Goal: Task Accomplishment & Management: Manage account settings

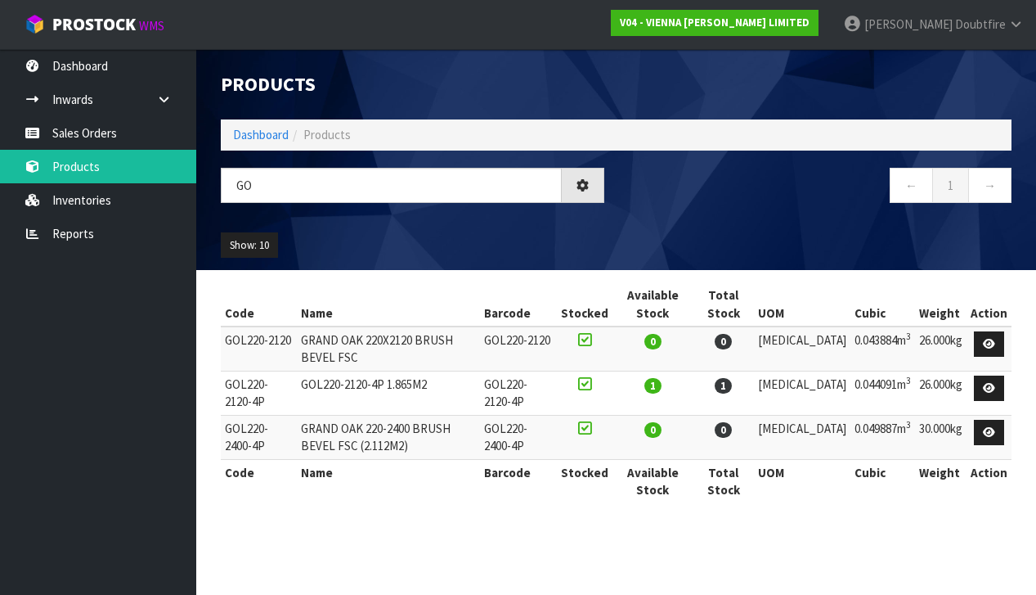
type input "G"
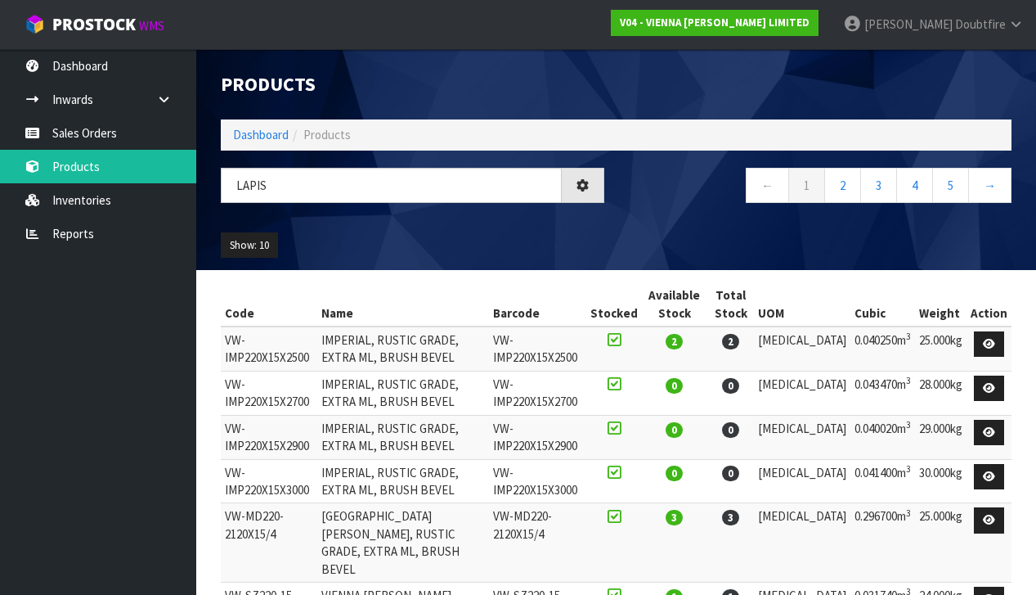
type input "LAPIS"
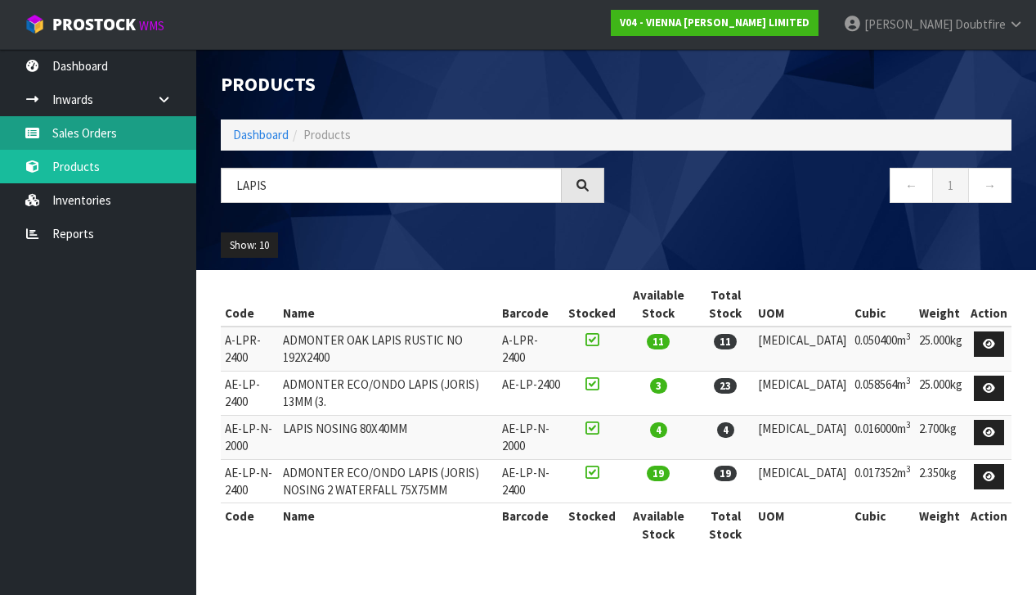
click at [97, 136] on link "Sales Orders" at bounding box center [98, 133] width 196 height 34
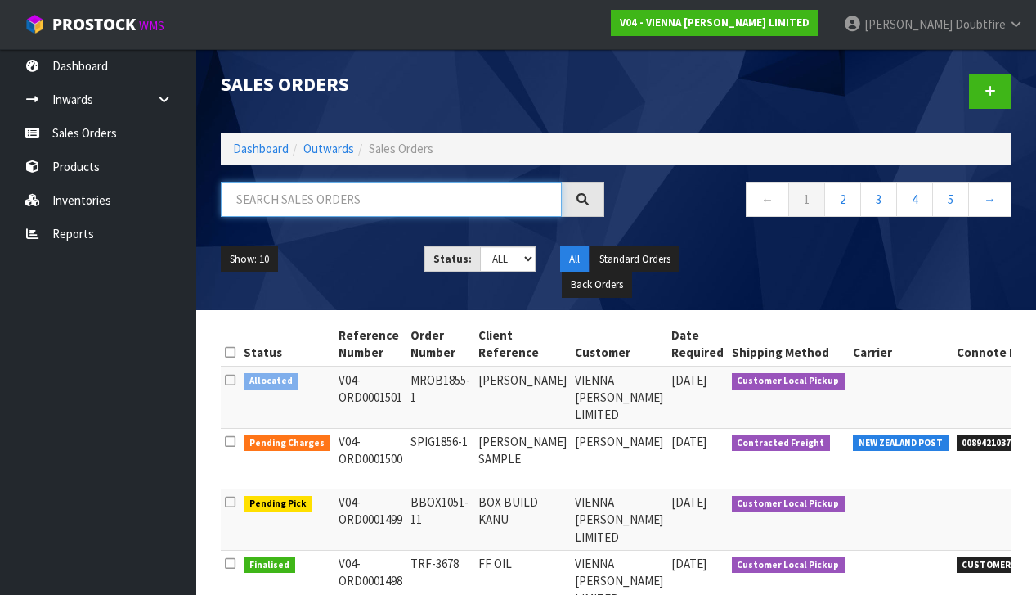
click at [276, 203] on input "text" at bounding box center [391, 199] width 341 height 35
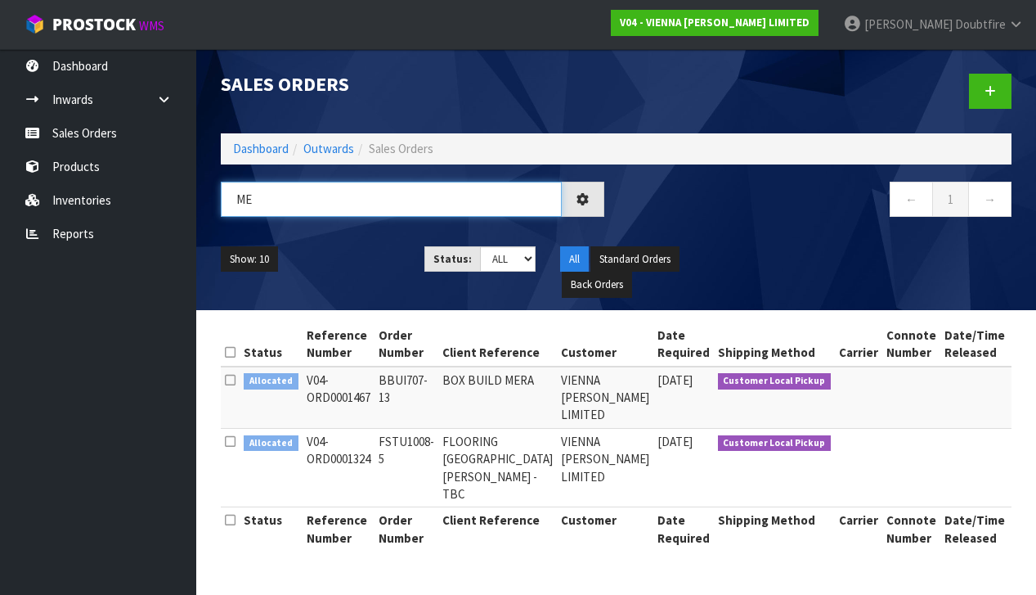
type input "M"
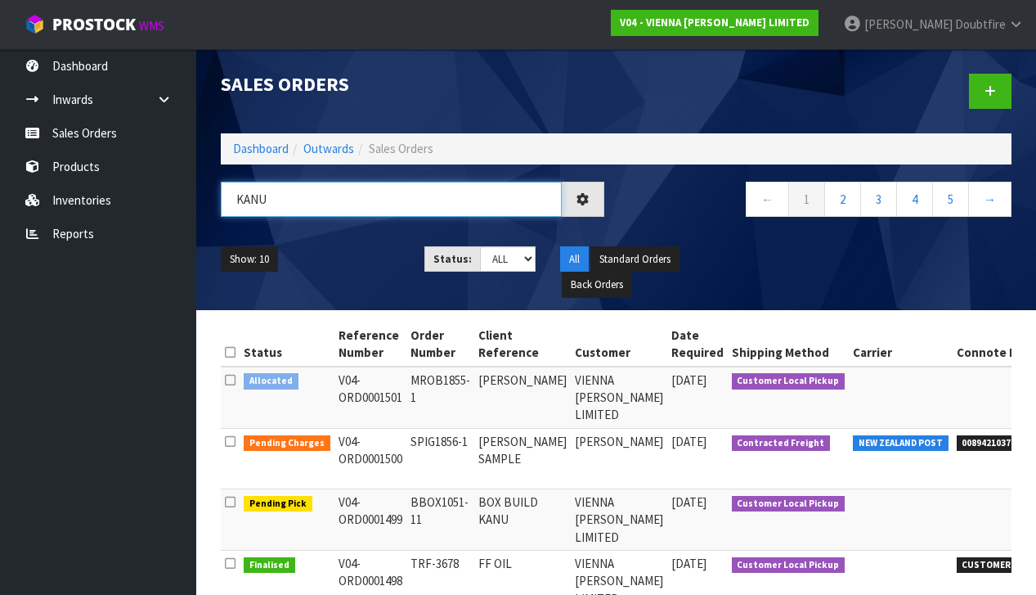
type input "KANU"
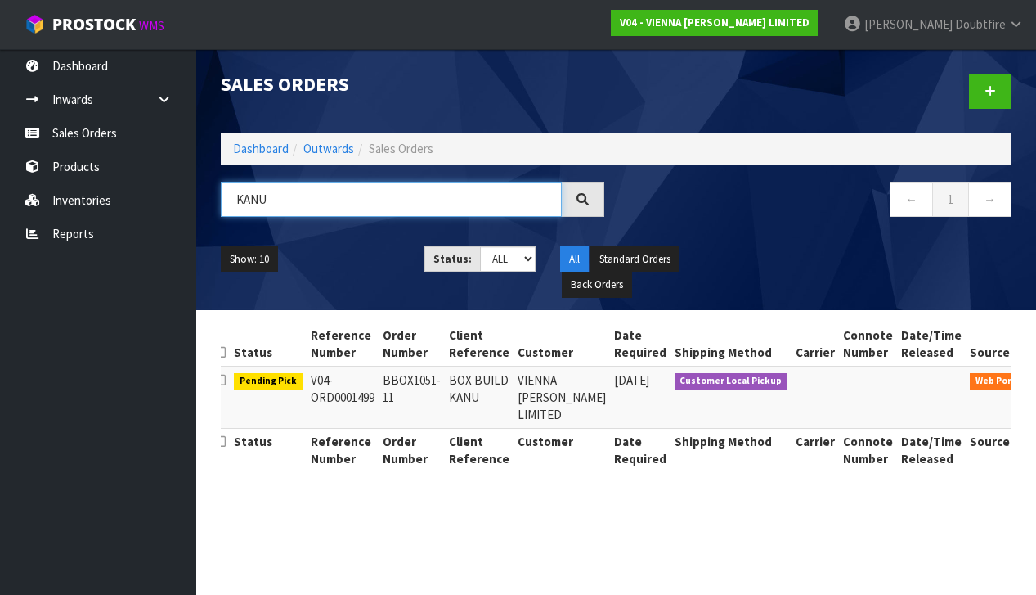
scroll to position [0, 8]
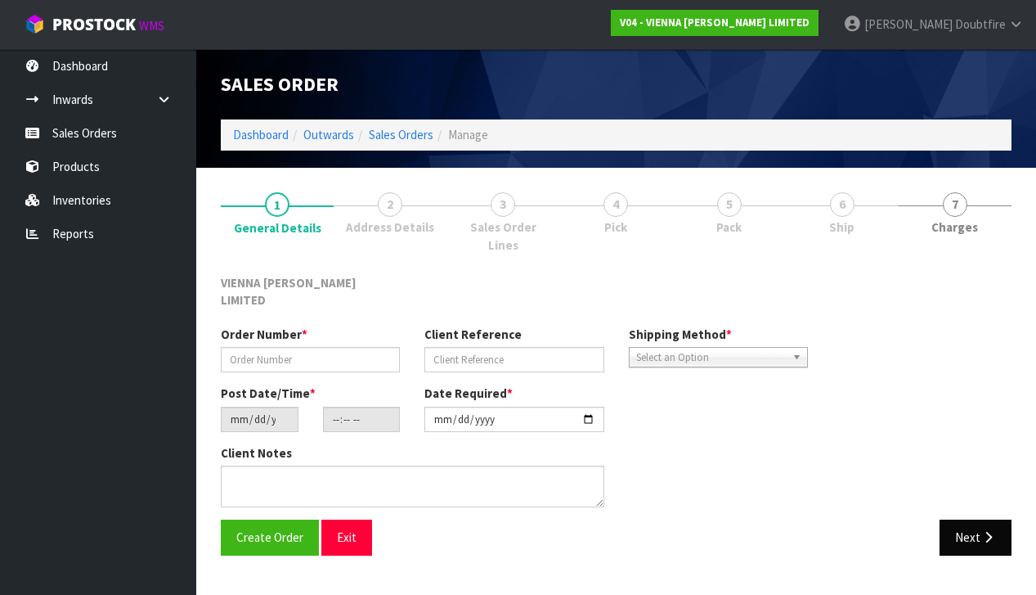
type input "BBOX1051-11"
type input "BOX BUILD KANU"
type input "[DATE]"
type input "15:05:00.000"
type input "[DATE]"
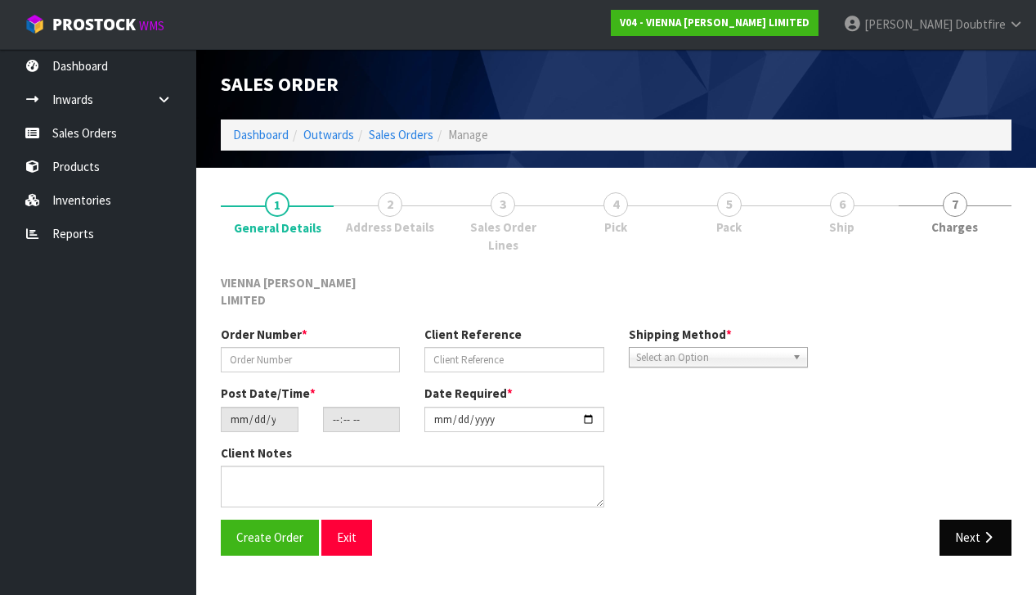
type textarea "BOX BUILD KANU"
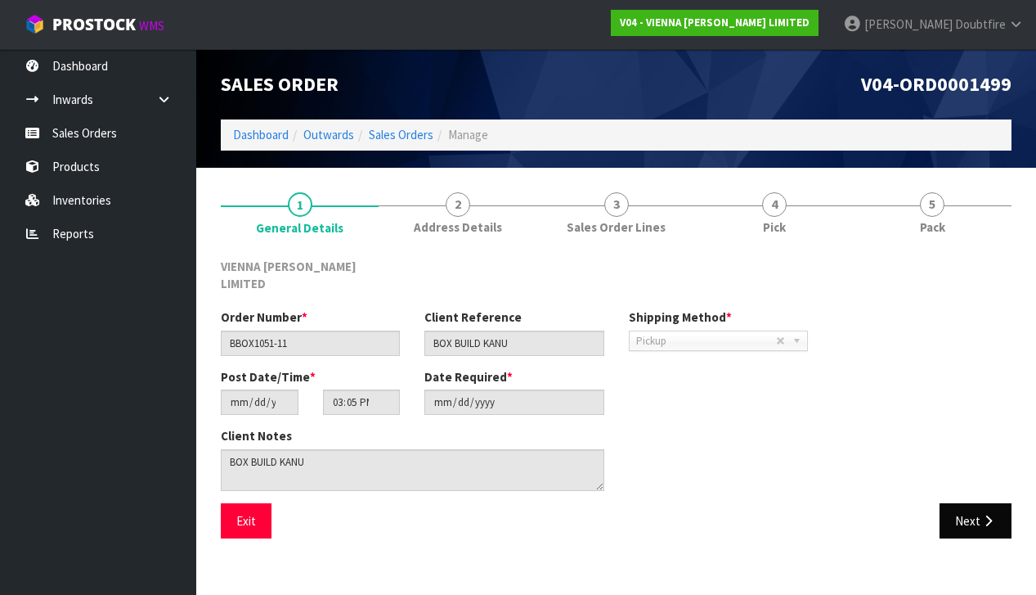
click at [984, 514] on icon "button" at bounding box center [989, 520] width 16 height 12
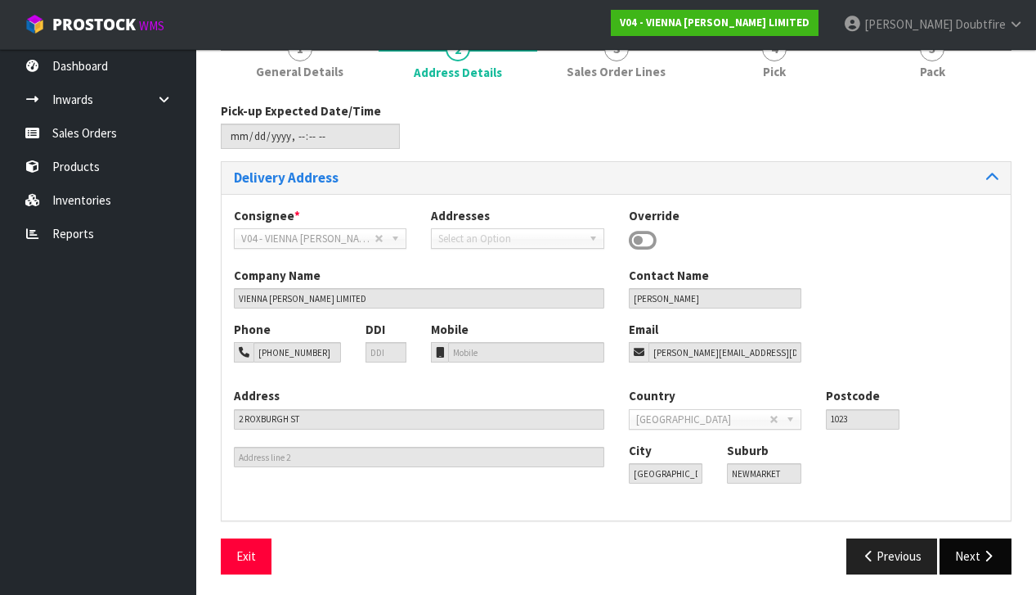
scroll to position [155, 0]
click at [981, 539] on button "Next" at bounding box center [976, 556] width 72 height 35
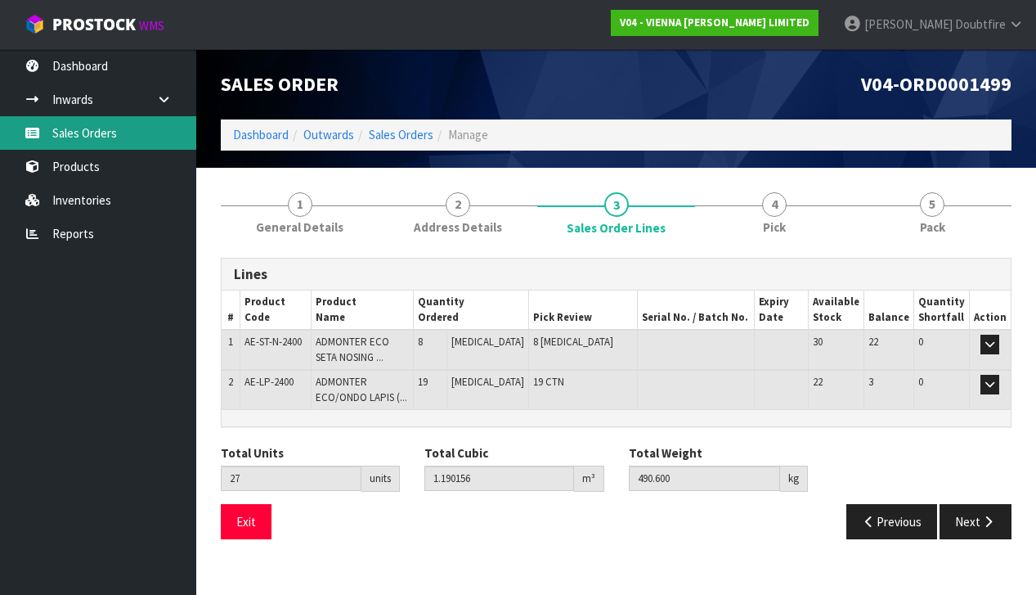
click at [83, 137] on link "Sales Orders" at bounding box center [98, 133] width 196 height 34
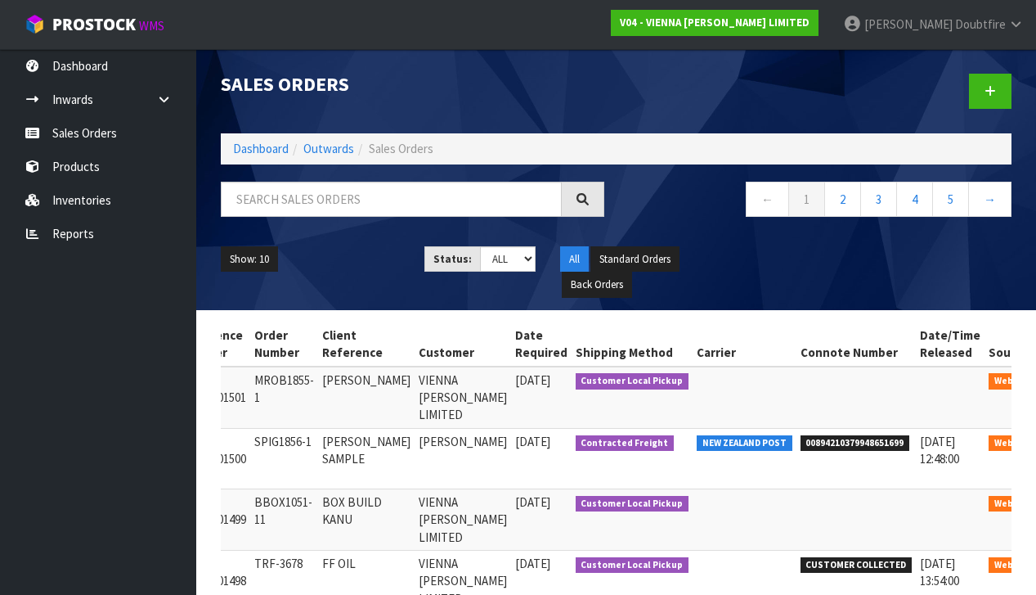
scroll to position [0, 155]
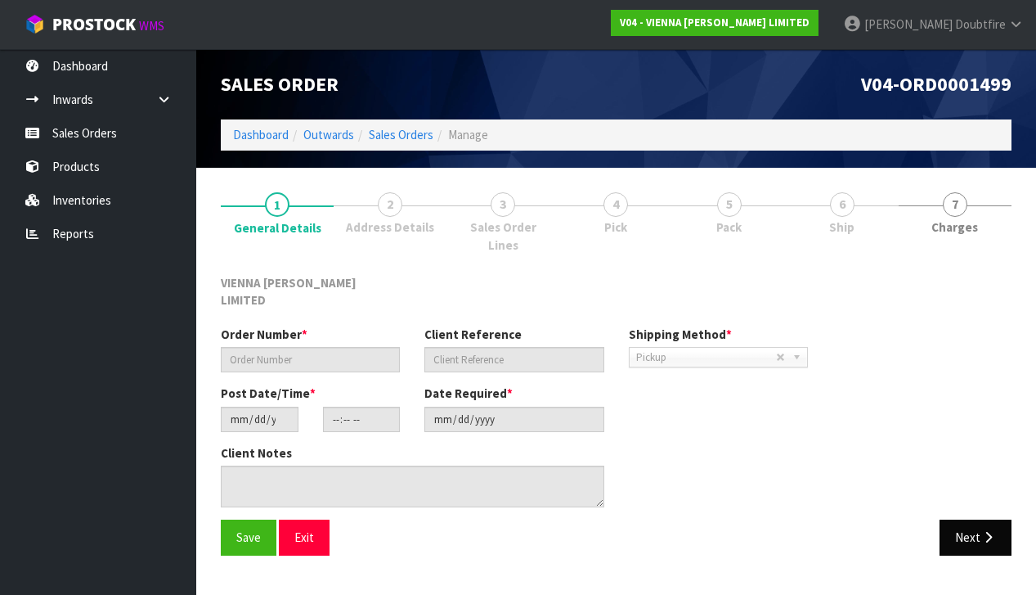
type input "BBOX1051-11"
type input "BOX BUILD KANU"
type input "[DATE]"
type input "15:05:00.000"
type input "[DATE]"
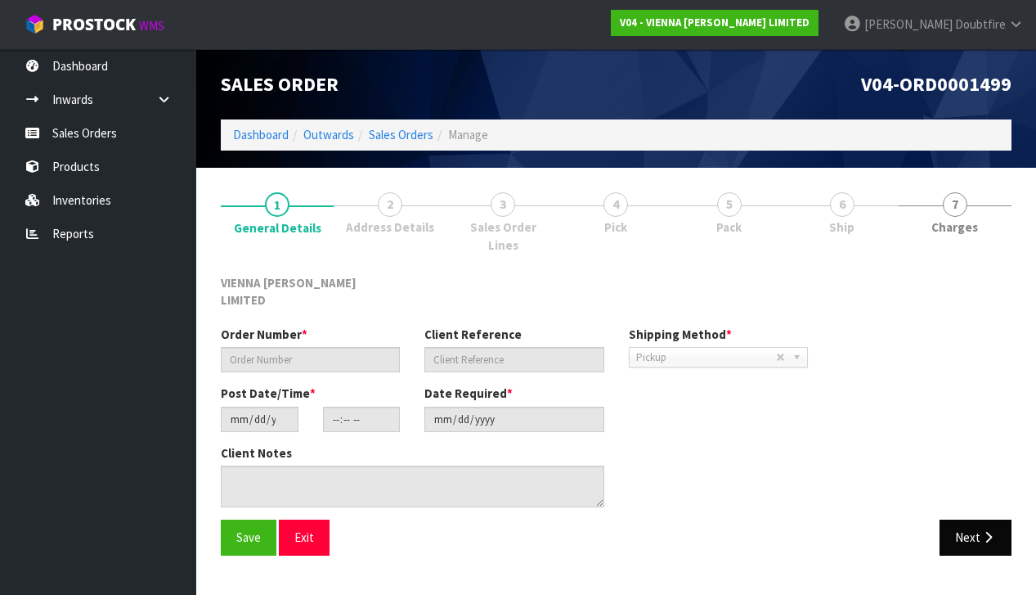
type textarea "BOX BUILD KANU"
click at [970, 519] on div "Save Exit Next" at bounding box center [616, 542] width 815 height 47
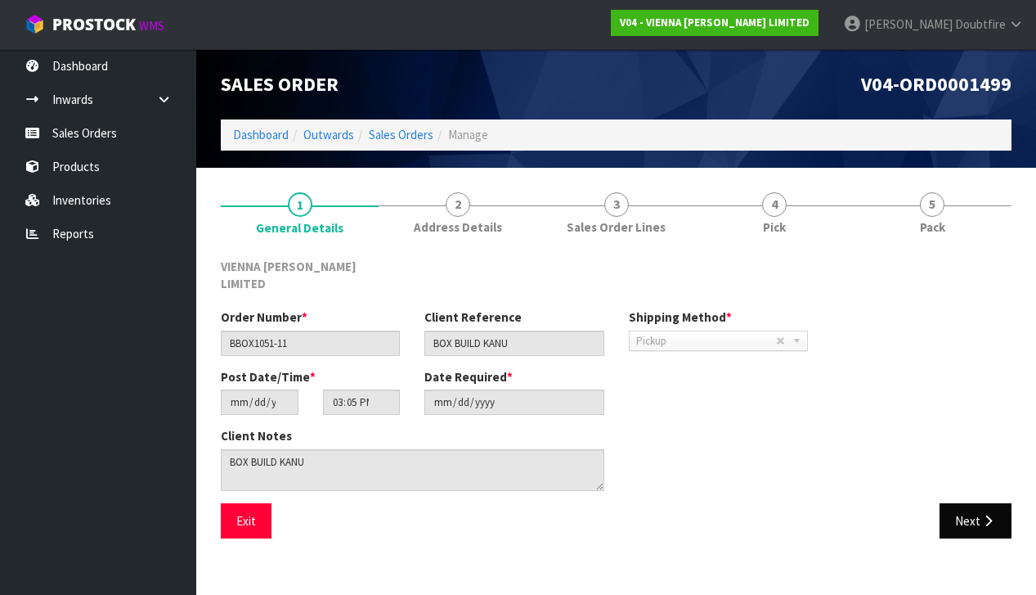
click at [974, 503] on button "Next" at bounding box center [976, 520] width 72 height 35
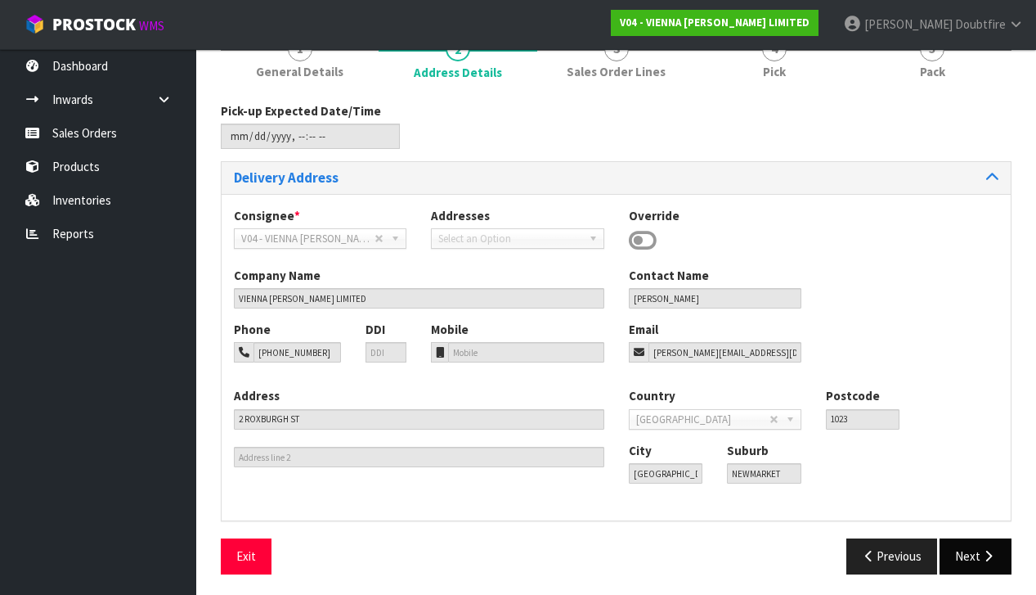
scroll to position [155, 0]
click at [980, 553] on button "Next" at bounding box center [976, 556] width 72 height 35
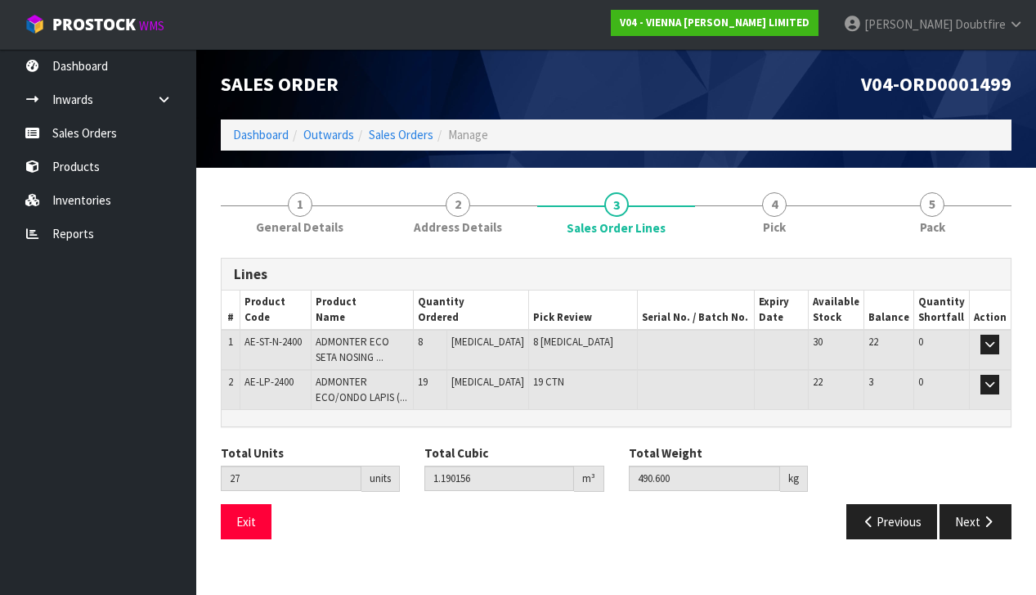
scroll to position [0, 0]
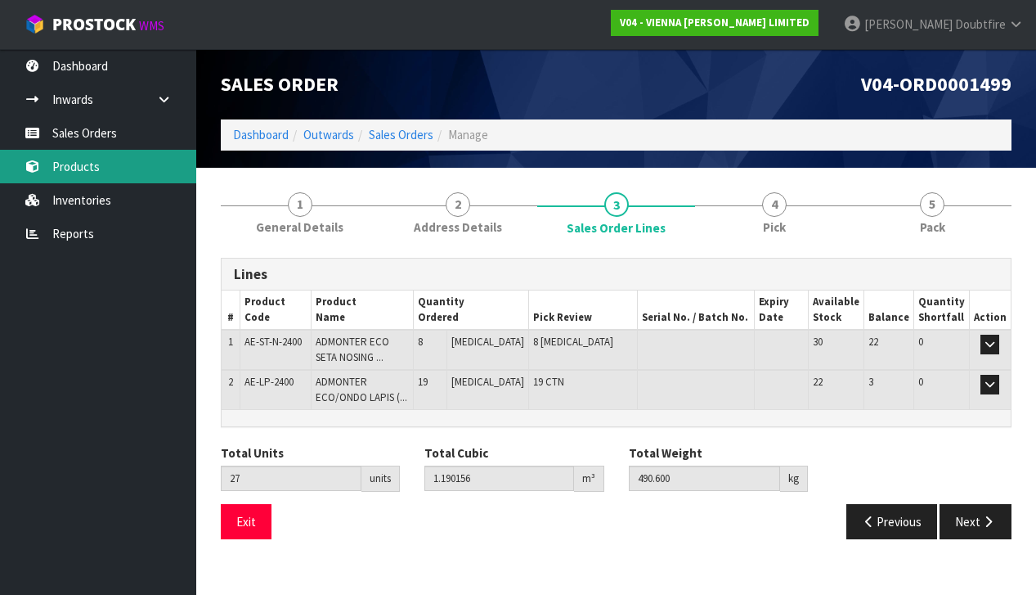
click at [76, 175] on link "Products" at bounding box center [98, 167] width 196 height 34
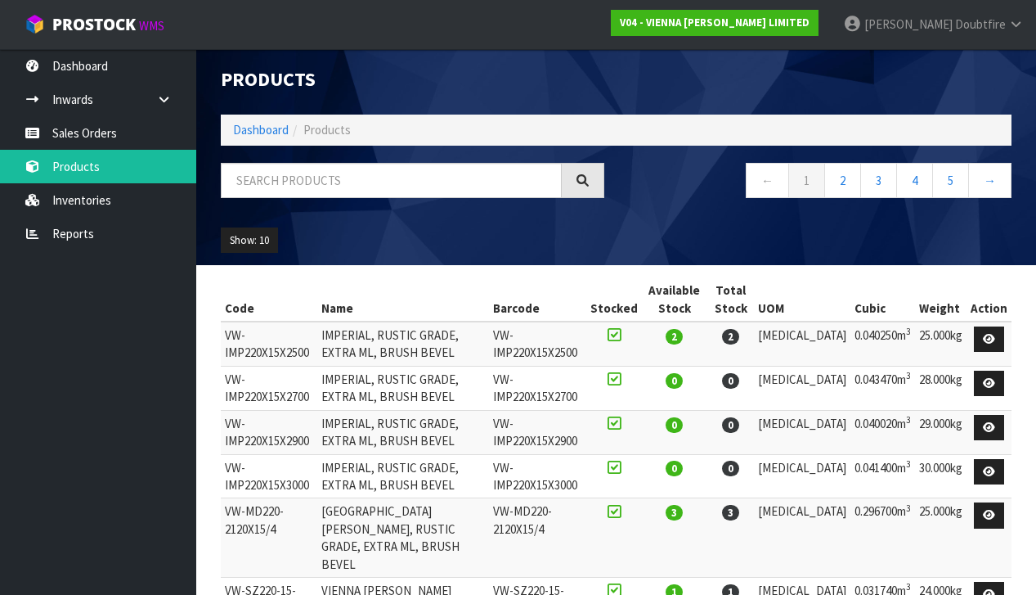
scroll to position [5, 1]
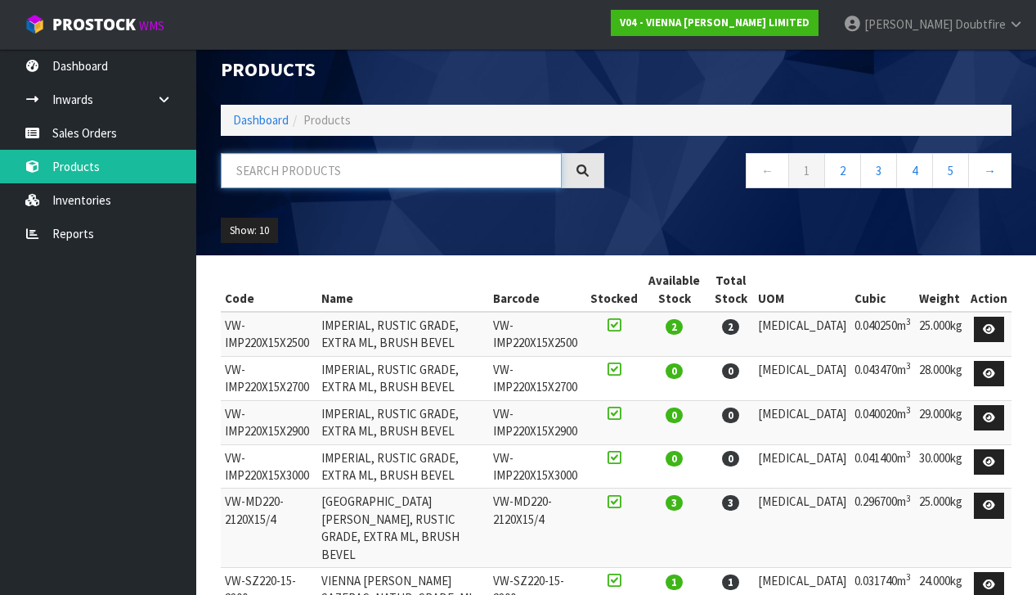
click at [238, 184] on input "text" at bounding box center [391, 170] width 341 height 35
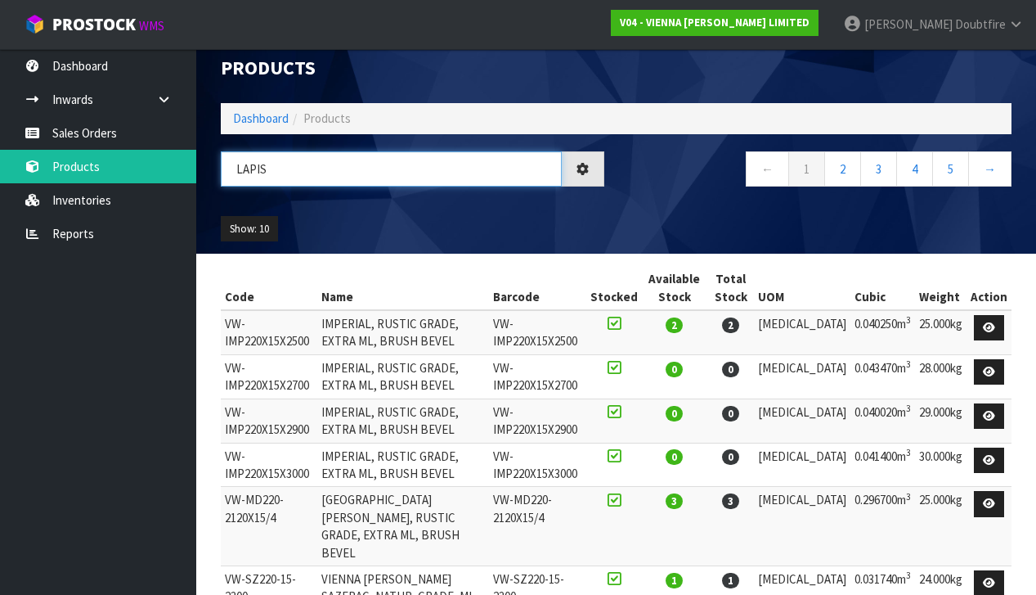
type input "LAPIS"
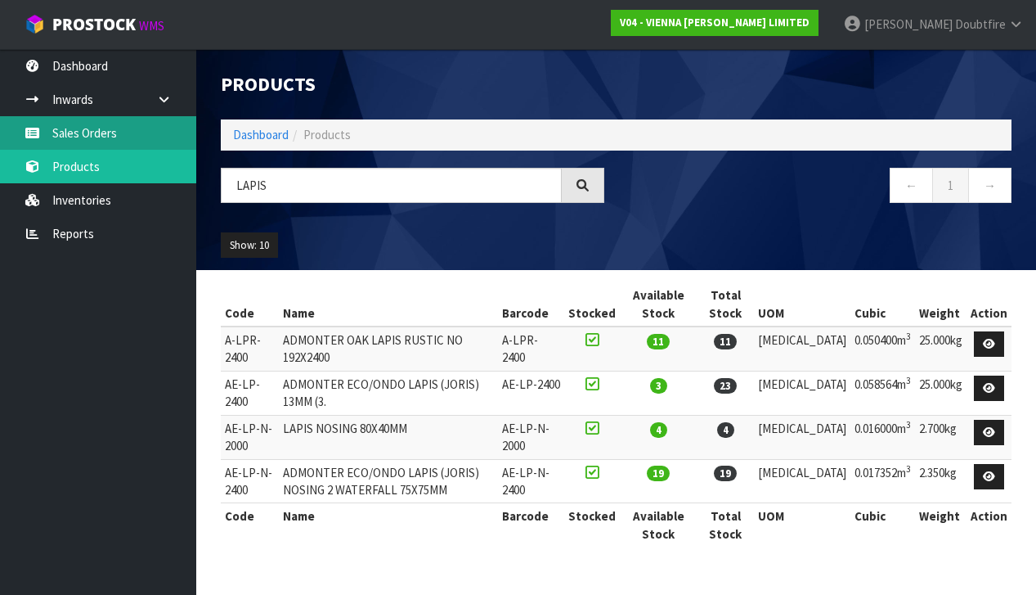
click at [81, 134] on link "Sales Orders" at bounding box center [98, 133] width 196 height 34
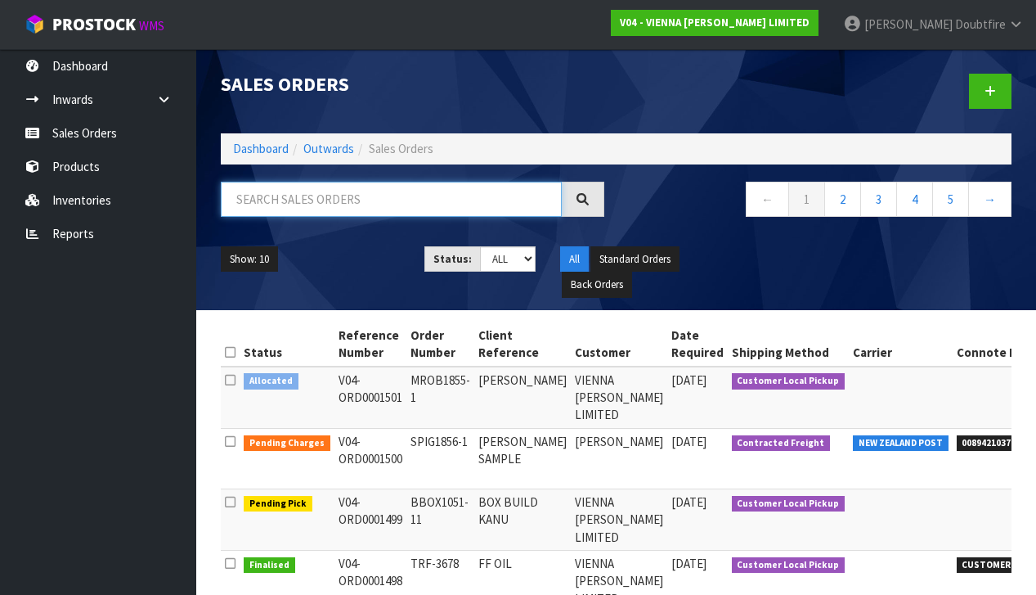
click at [352, 204] on input "text" at bounding box center [391, 199] width 341 height 35
type input "LAPIS"
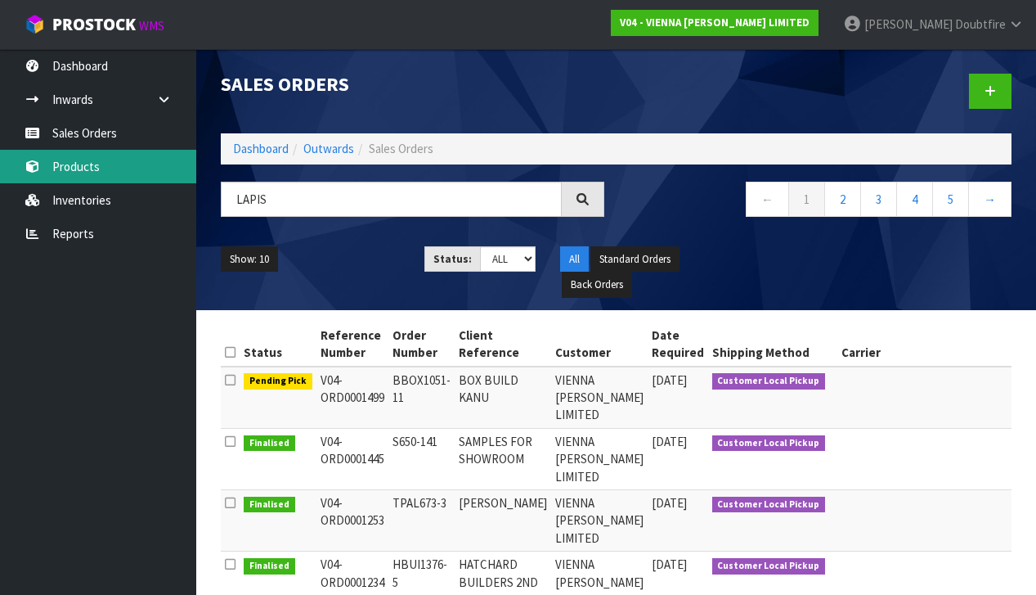
click at [95, 173] on link "Products" at bounding box center [98, 167] width 196 height 34
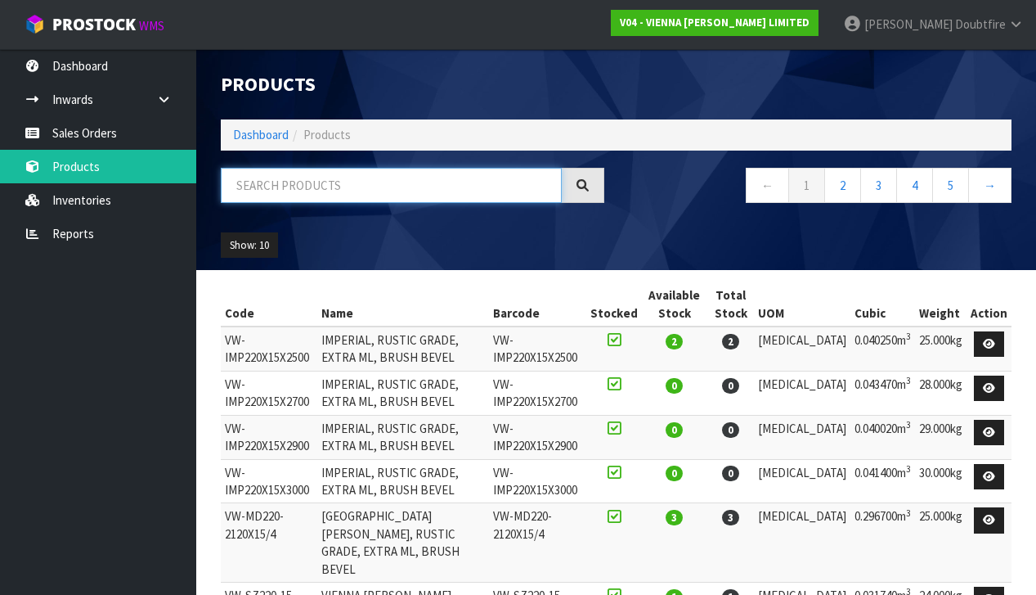
click at [293, 187] on input "text" at bounding box center [391, 185] width 341 height 35
type input "LAPIS"
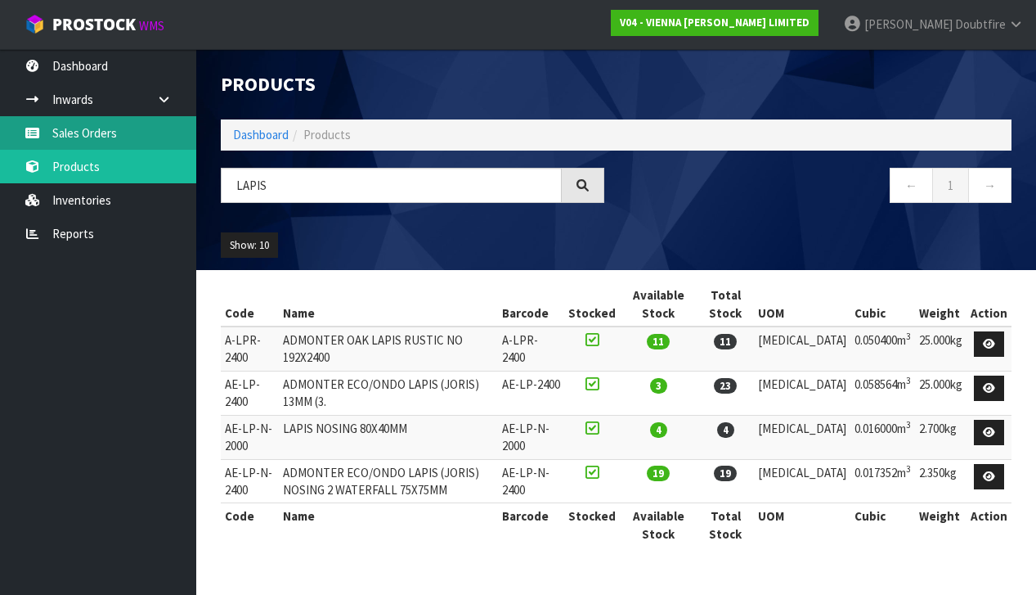
click at [87, 132] on link "Sales Orders" at bounding box center [98, 133] width 196 height 34
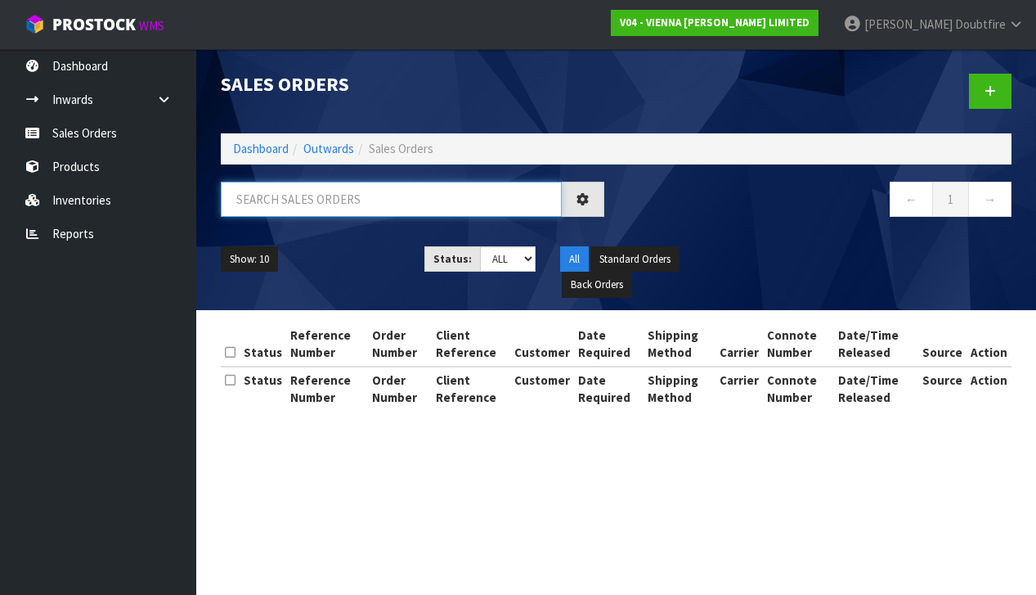
click at [263, 201] on input "text" at bounding box center [391, 199] width 341 height 35
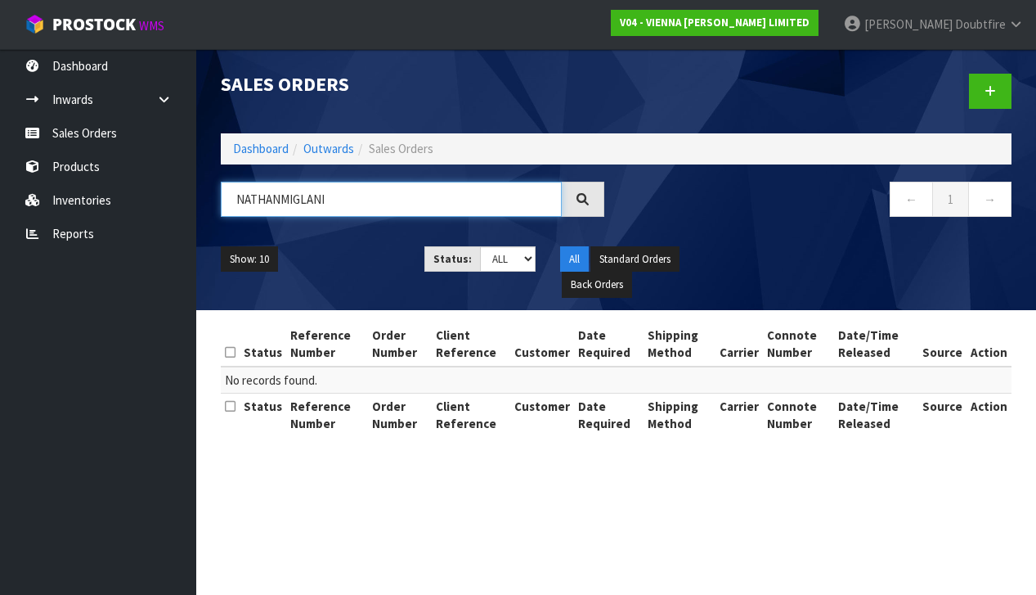
click at [281, 201] on input "NATHANMIGLANI" at bounding box center [391, 199] width 341 height 35
click at [352, 199] on input "[PERSON_NAME]" at bounding box center [391, 199] width 341 height 35
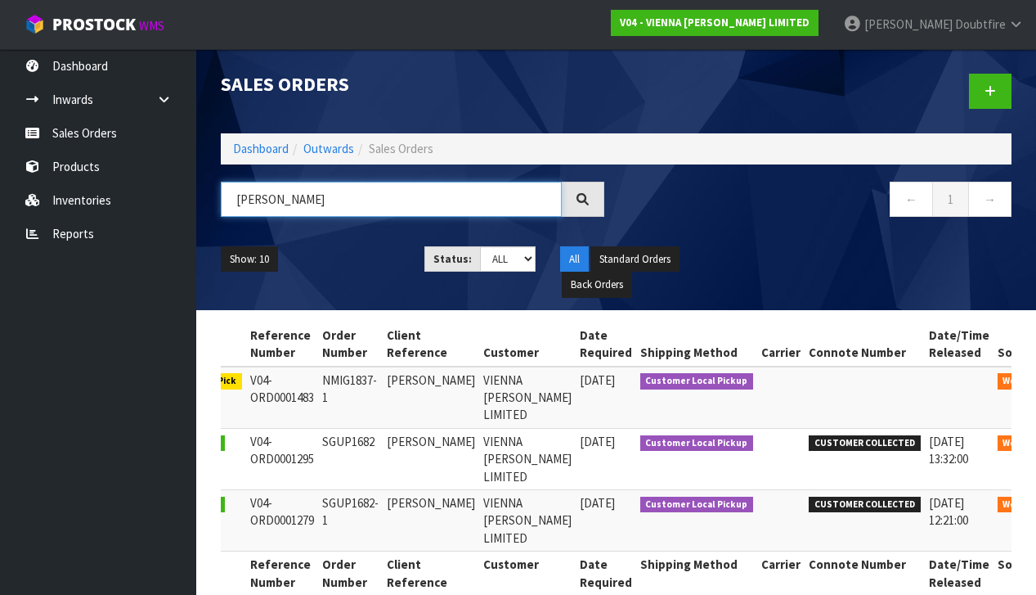
scroll to position [0, 69]
type input "[PERSON_NAME]"
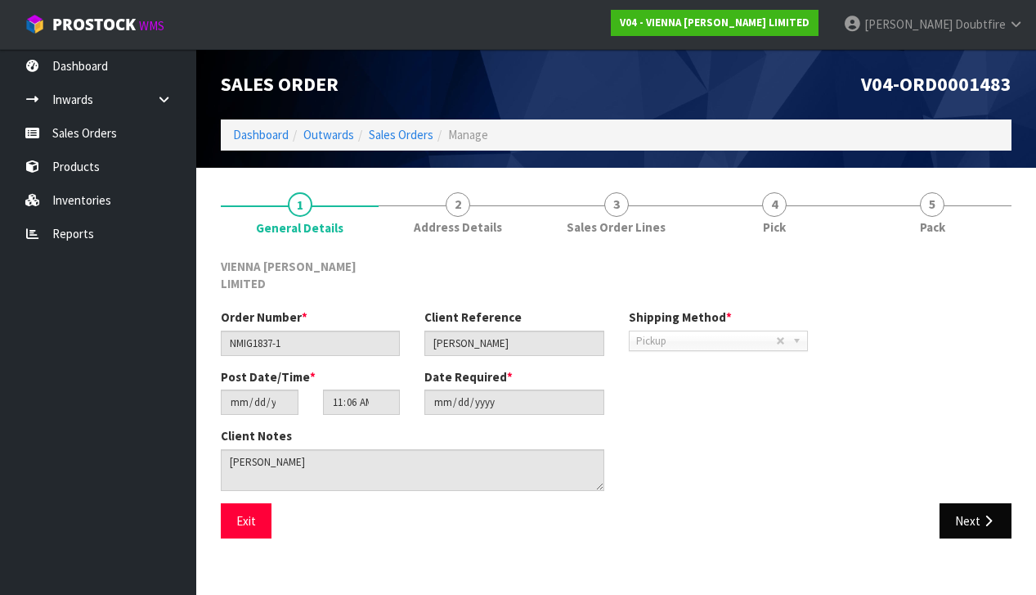
click at [985, 514] on icon "button" at bounding box center [989, 520] width 16 height 12
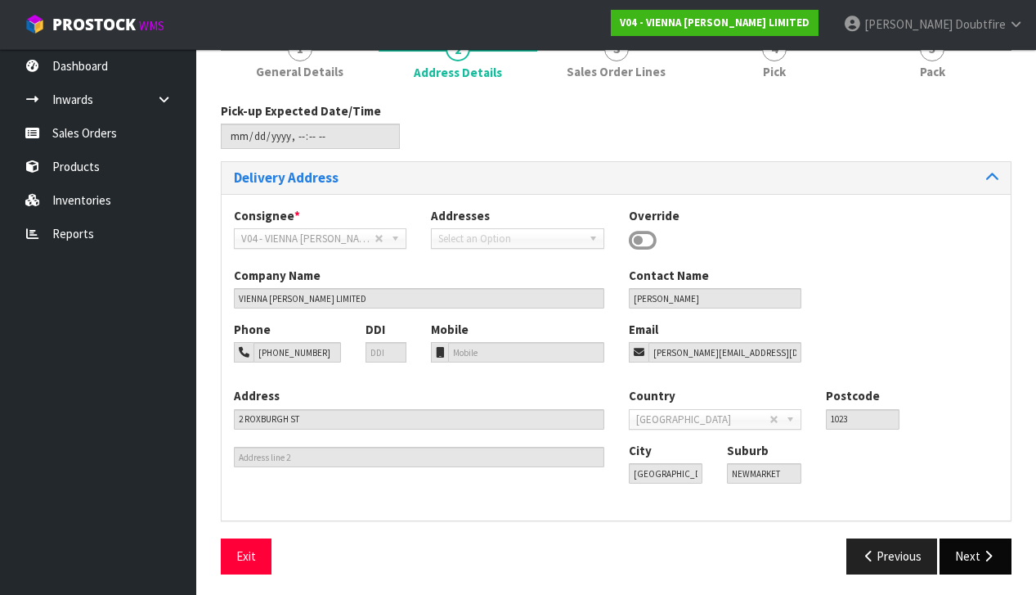
scroll to position [155, 0]
click at [970, 541] on button "Next" at bounding box center [976, 556] width 72 height 35
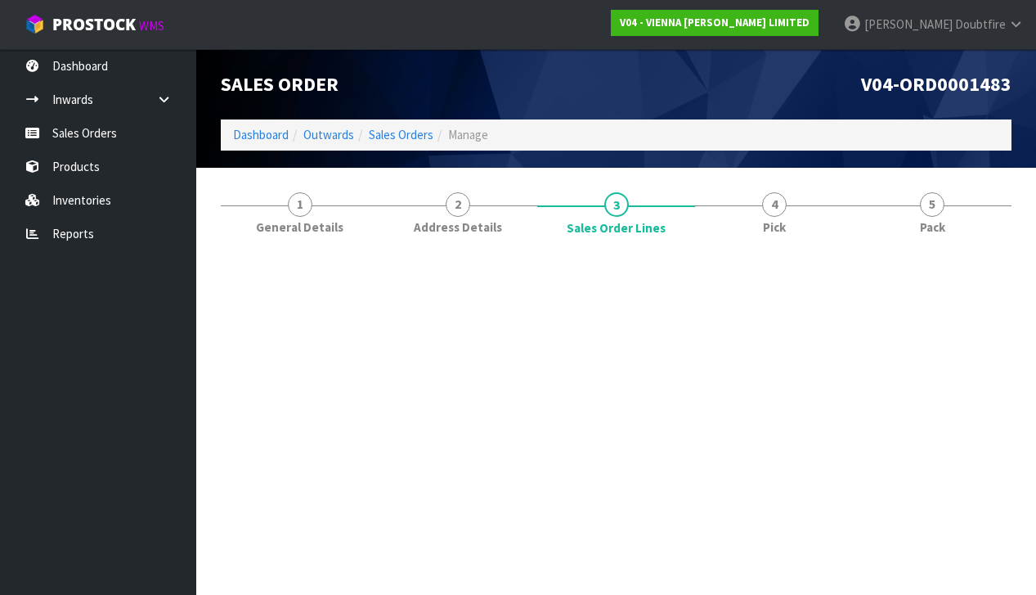
scroll to position [0, 0]
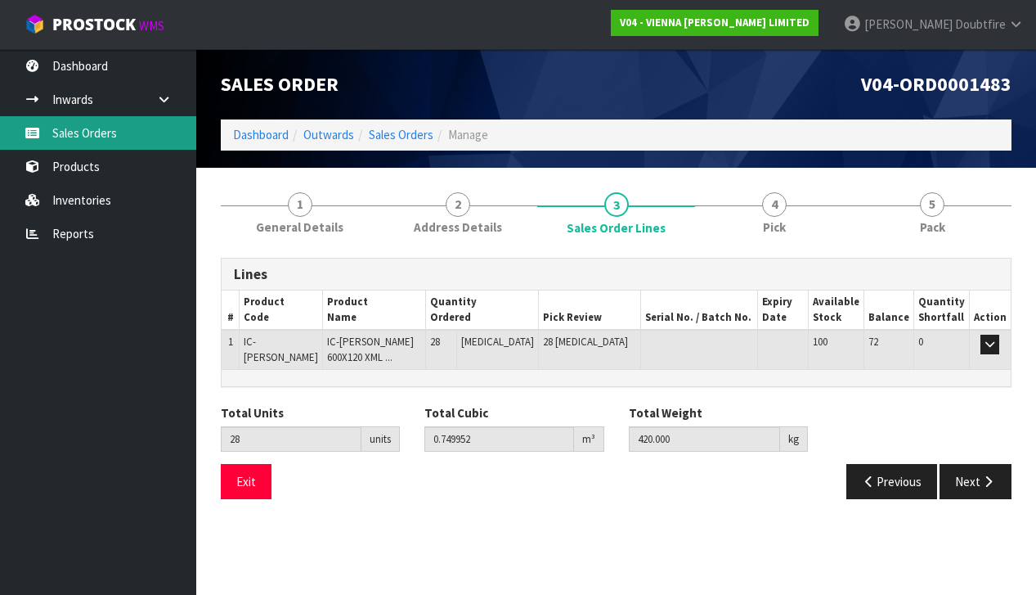
click at [78, 132] on link "Sales Orders" at bounding box center [98, 133] width 196 height 34
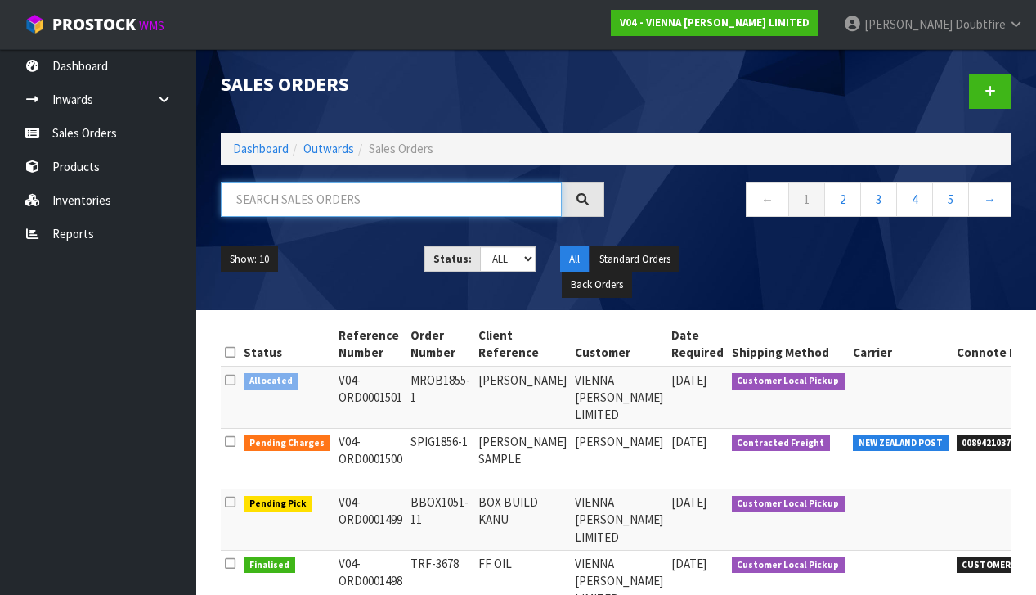
click at [292, 200] on input "text" at bounding box center [391, 199] width 341 height 35
type input "JOSEPHINE"
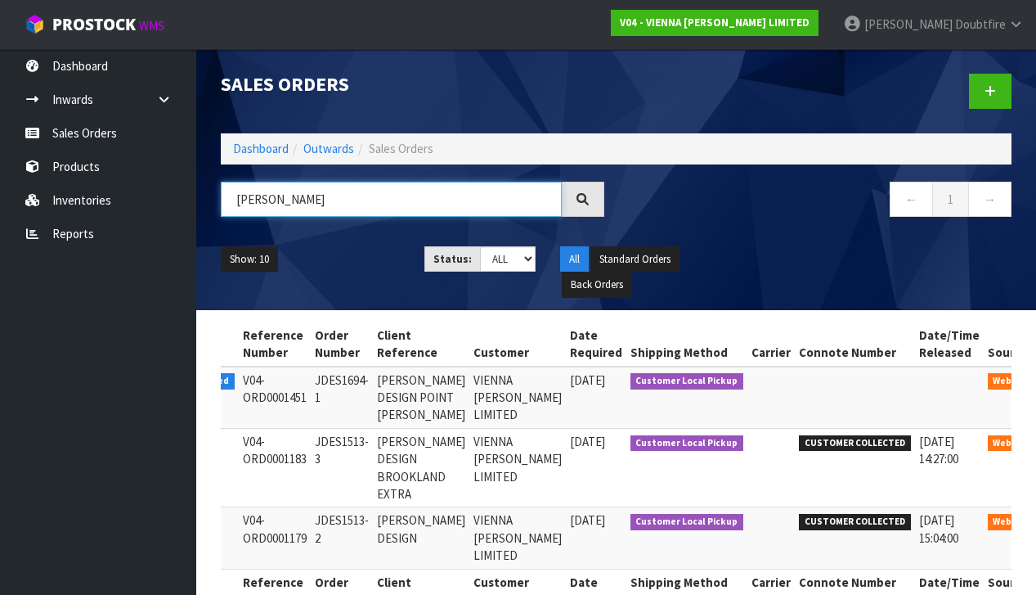
scroll to position [0, 80]
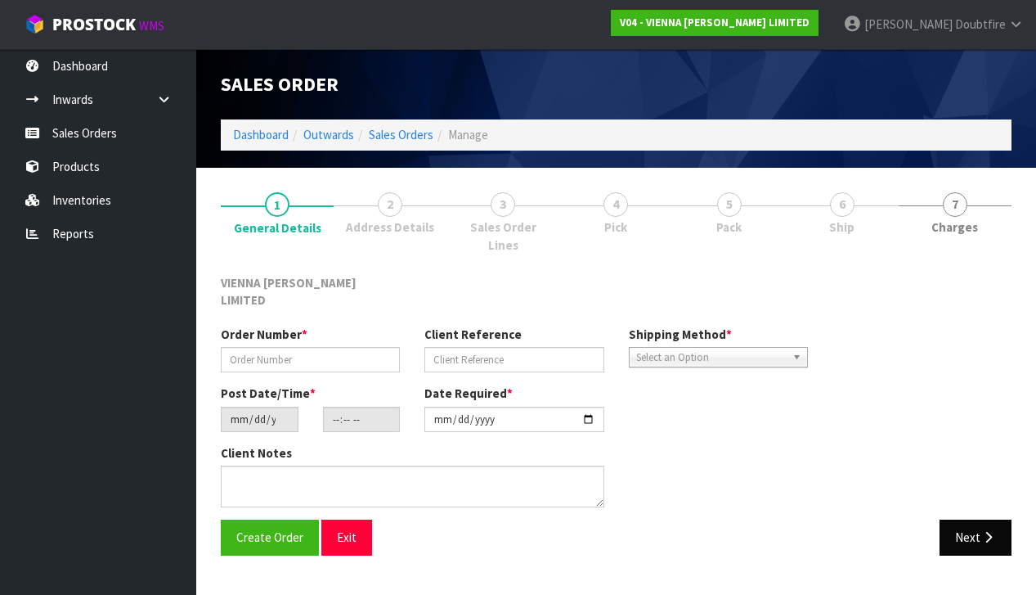
type input "JDES1694-1"
type input "JOSEPHINE DESIGN POINT WELLS"
type input "2025-08-08"
type input "11:13:00.000"
type input "2025-09-15"
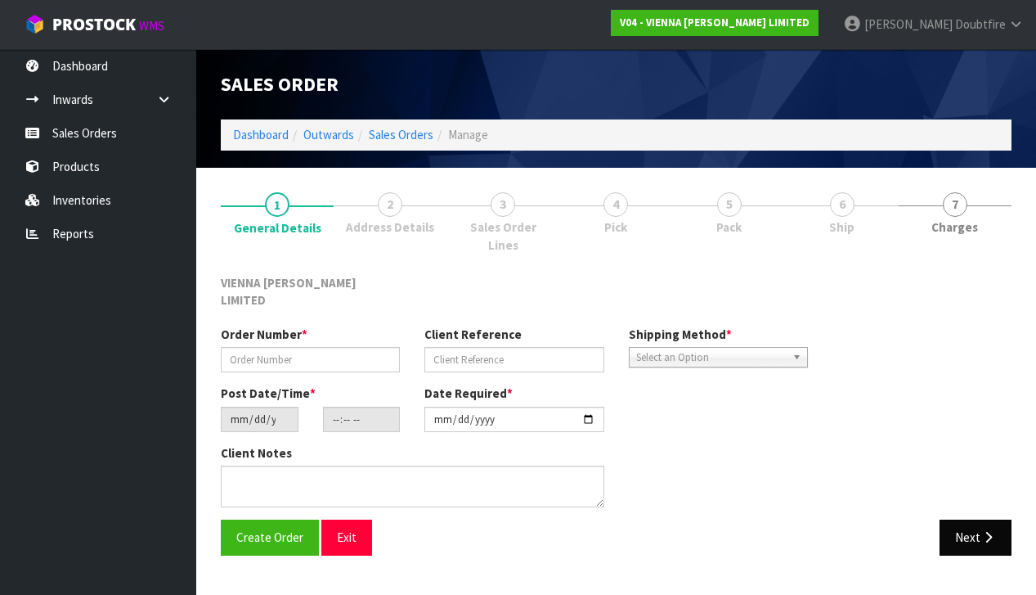
type textarea "JOSEPHINE DESIGN POINT WELLS DELIVERY DATE, 15TH OR 16TH SEPTEMBER. ORDER 1451-…"
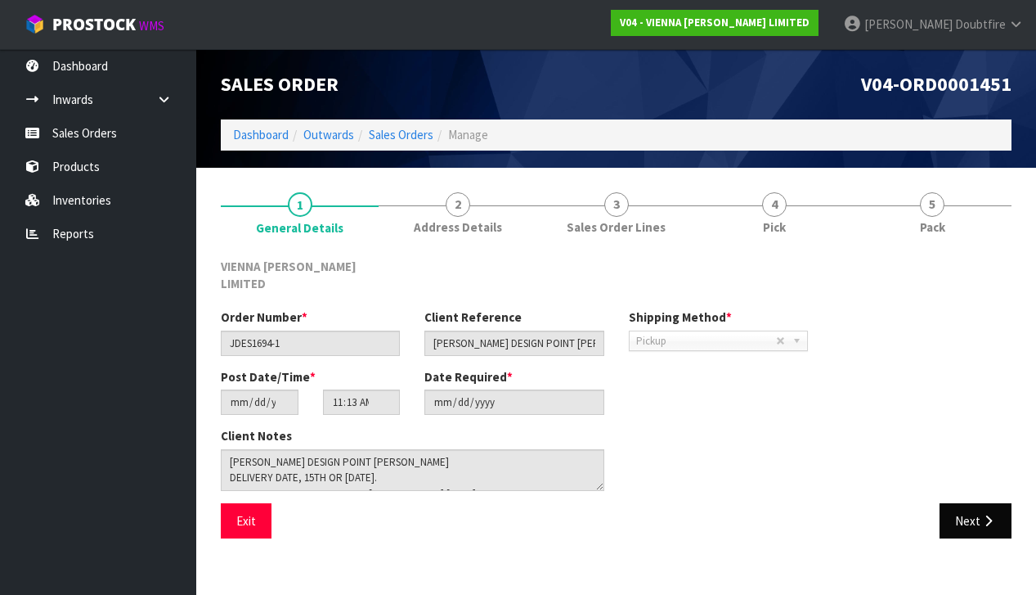
click at [978, 505] on button "Next" at bounding box center [976, 520] width 72 height 35
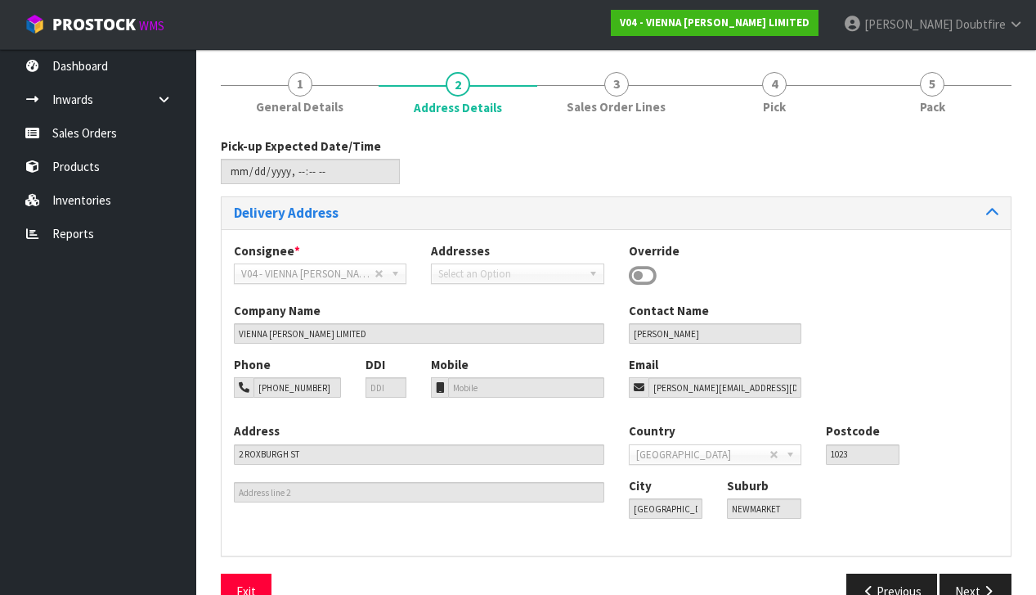
scroll to position [121, 0]
click at [986, 584] on icon "button" at bounding box center [989, 590] width 16 height 12
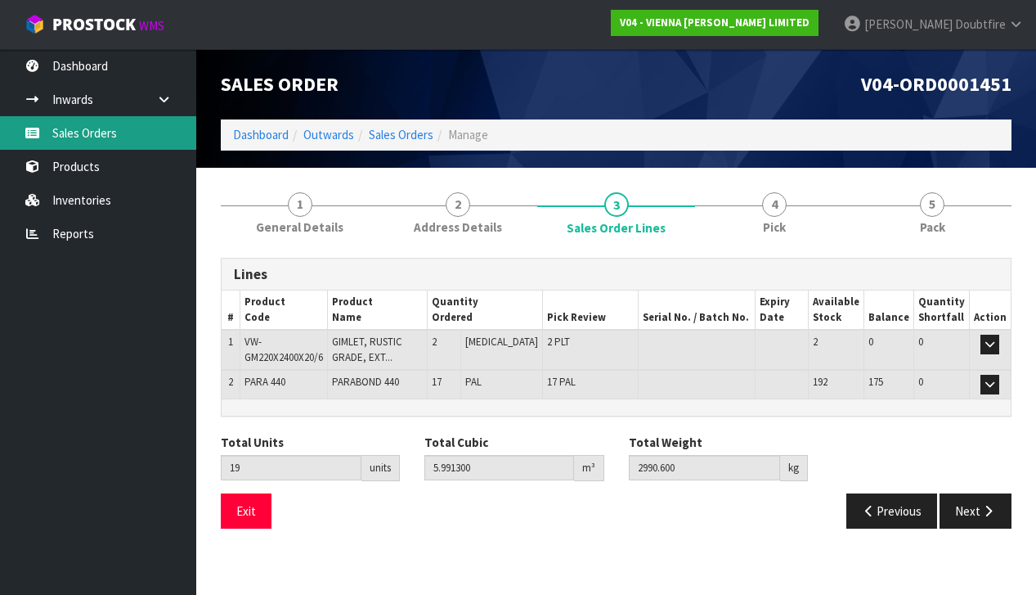
click at [92, 137] on link "Sales Orders" at bounding box center [98, 133] width 196 height 34
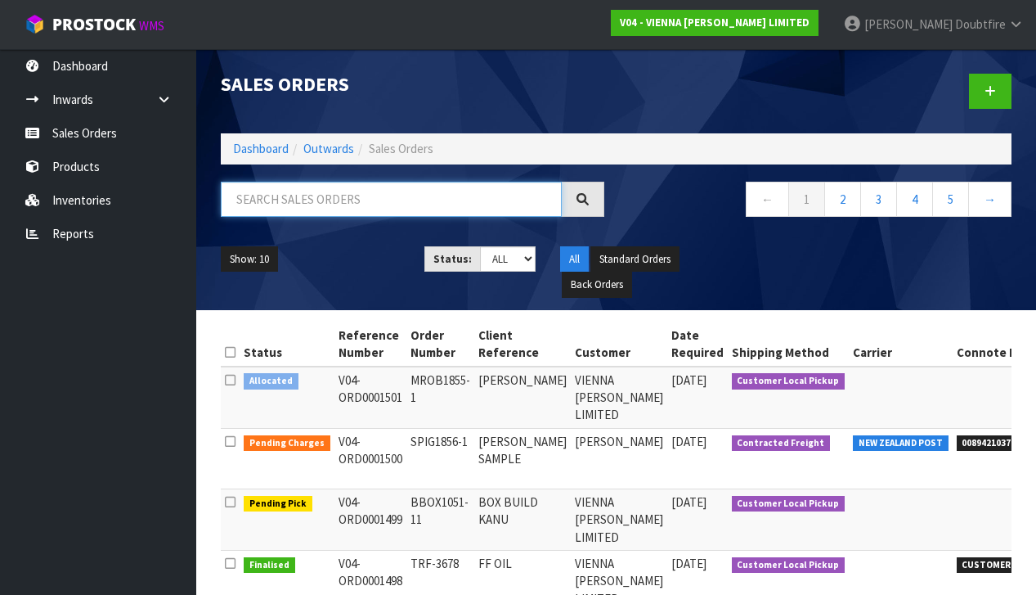
click at [288, 215] on input "text" at bounding box center [391, 199] width 341 height 35
type input "MARTIN"
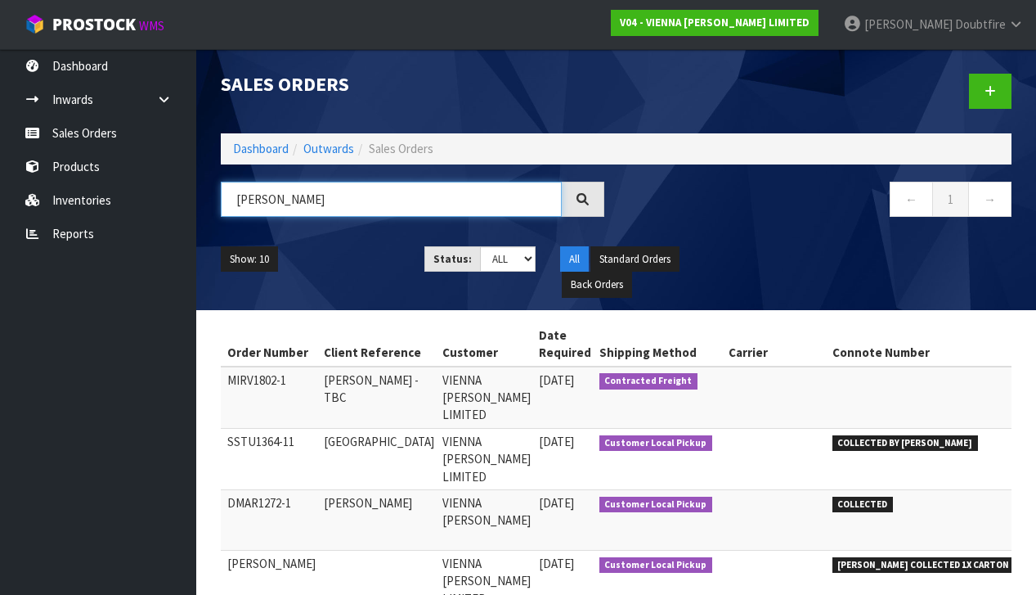
scroll to position [0, 150]
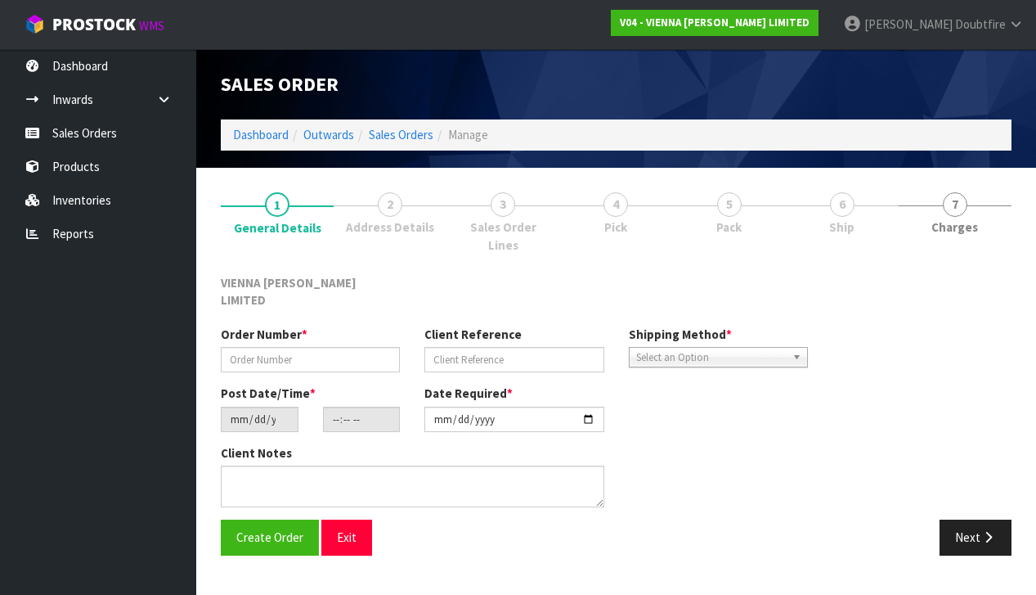
scroll to position [1, 0]
type input "MIRV1802-1"
type input "MARTIN IRVINE - TBC"
type input "2025-08-22"
type input "11:11:00.000"
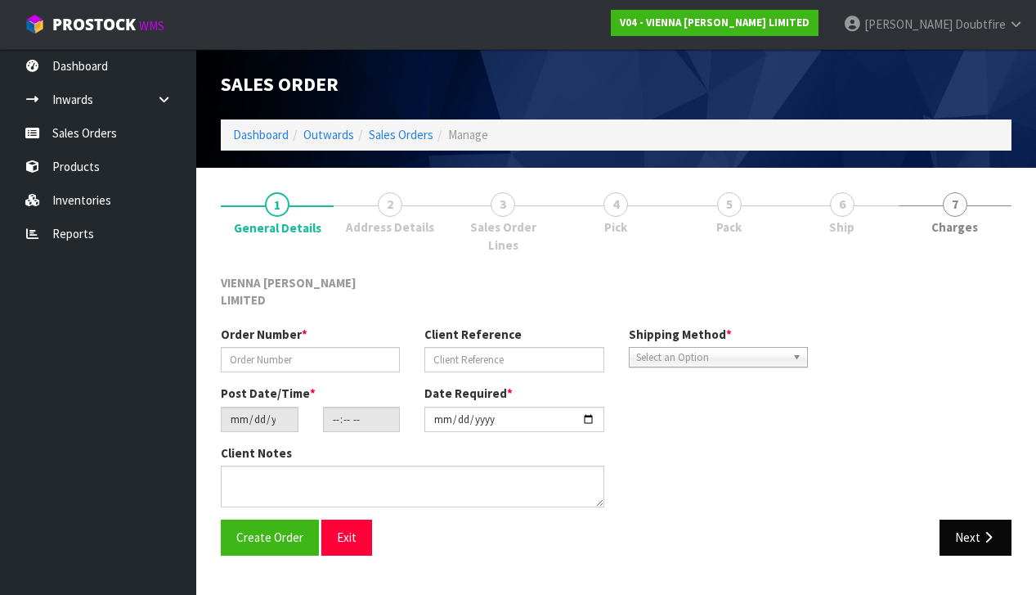
type input "2025-10-01"
type textarea "MARTIN IRVINE"
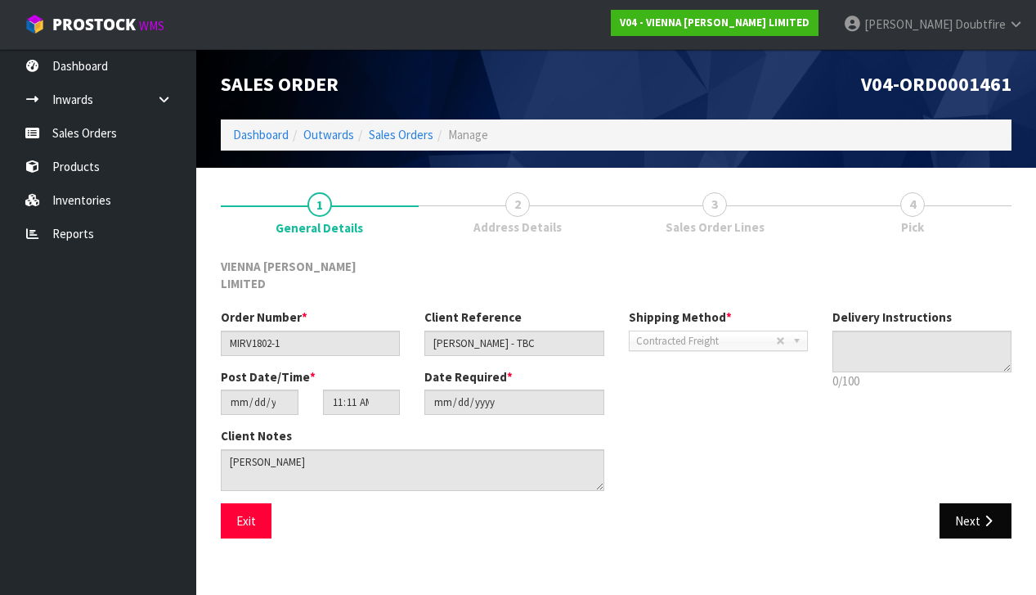
click at [968, 503] on button "Next" at bounding box center [976, 520] width 72 height 35
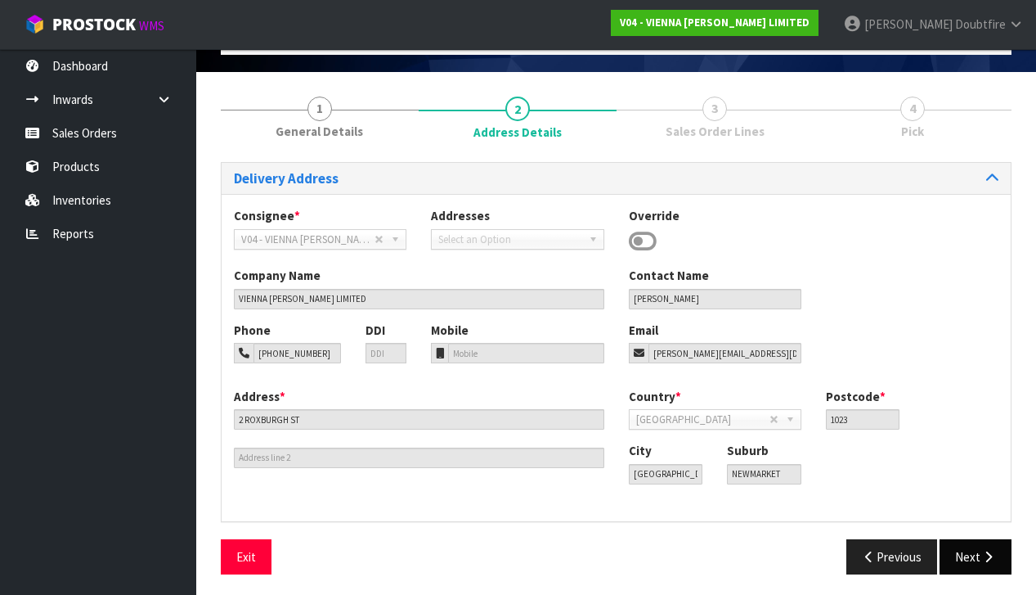
scroll to position [95, 0]
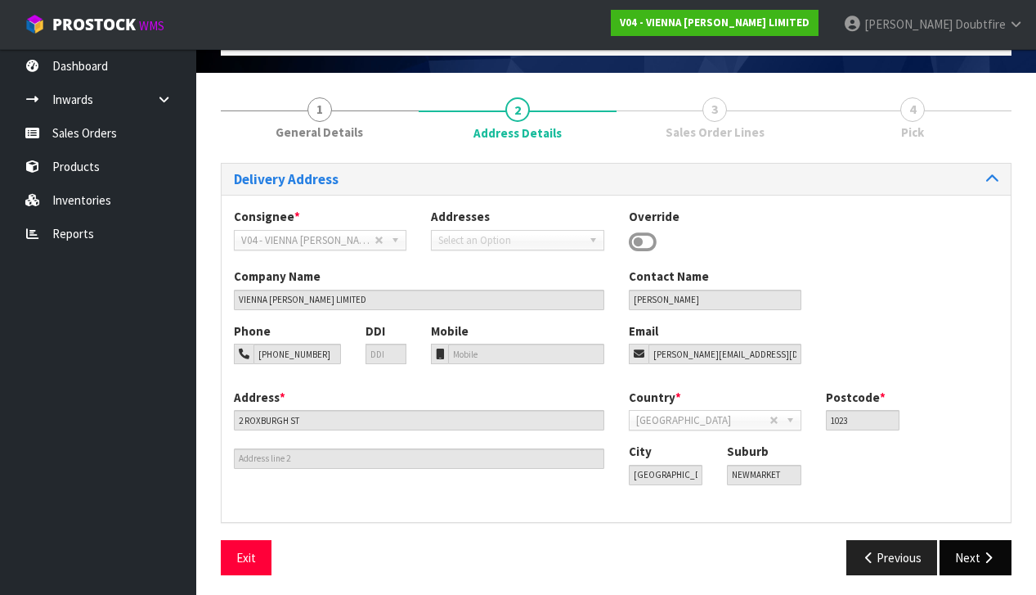
click at [973, 548] on button "Next" at bounding box center [976, 557] width 72 height 35
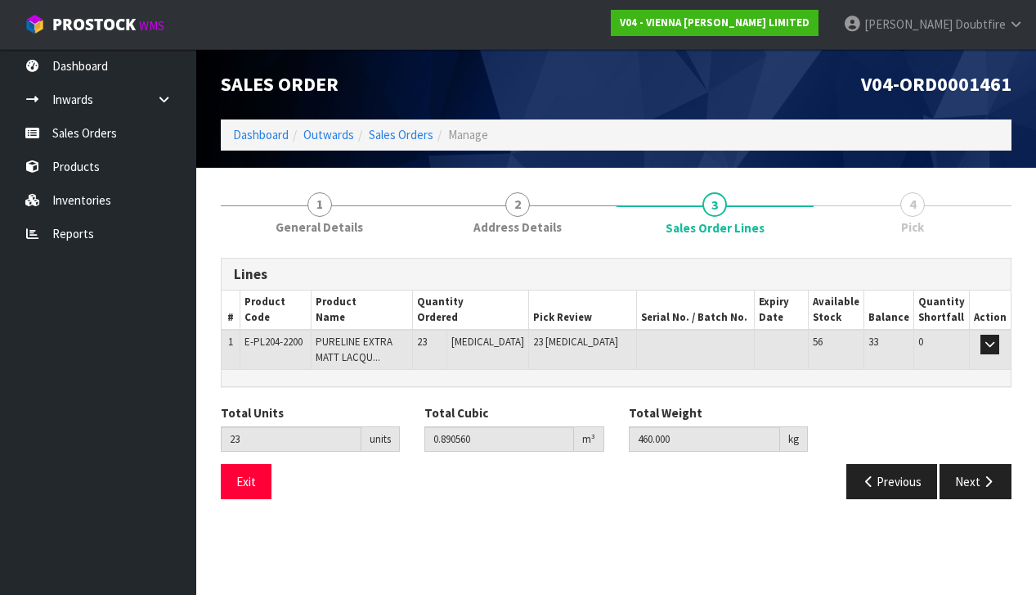
scroll to position [0, 0]
